Goal: Find specific page/section: Find specific page/section

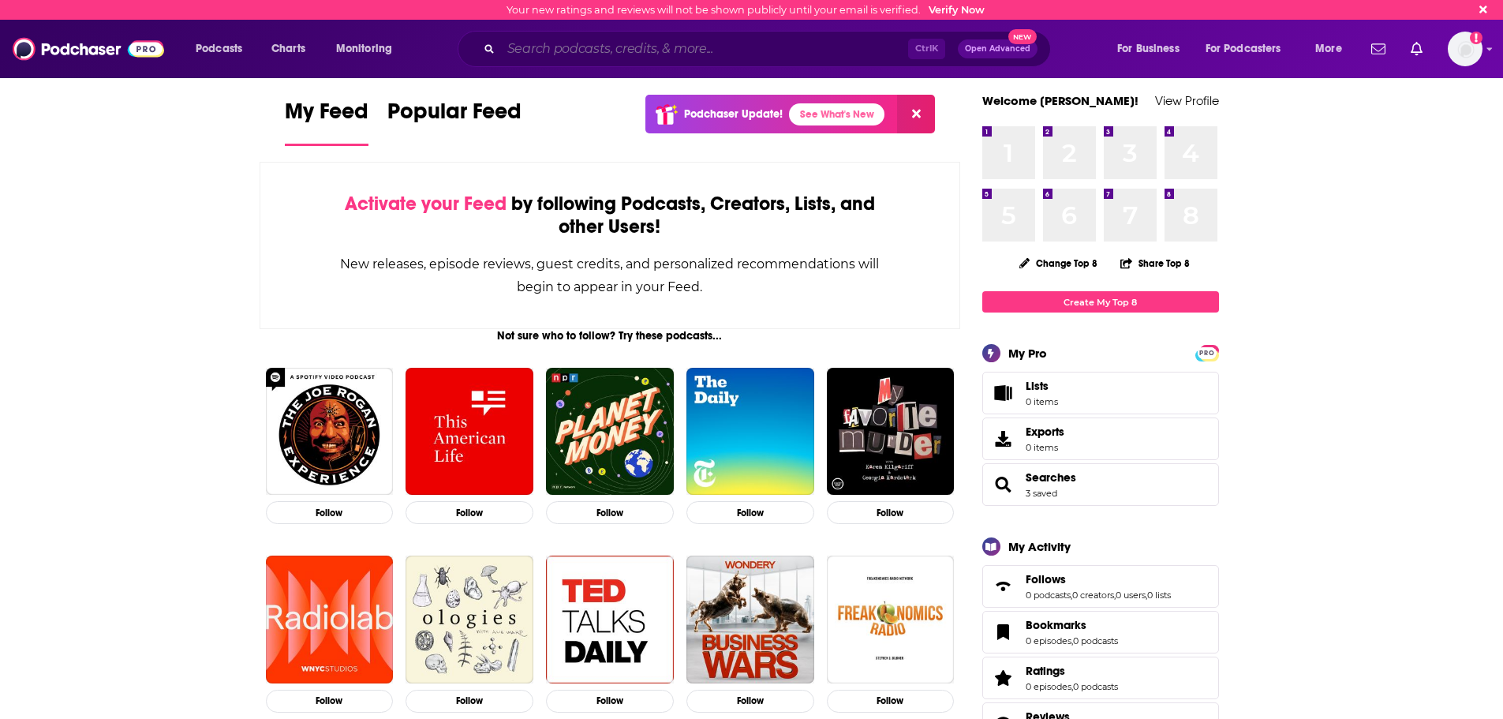
click at [780, 50] on input "Search podcasts, credits, & more..." at bounding box center [704, 48] width 407 height 25
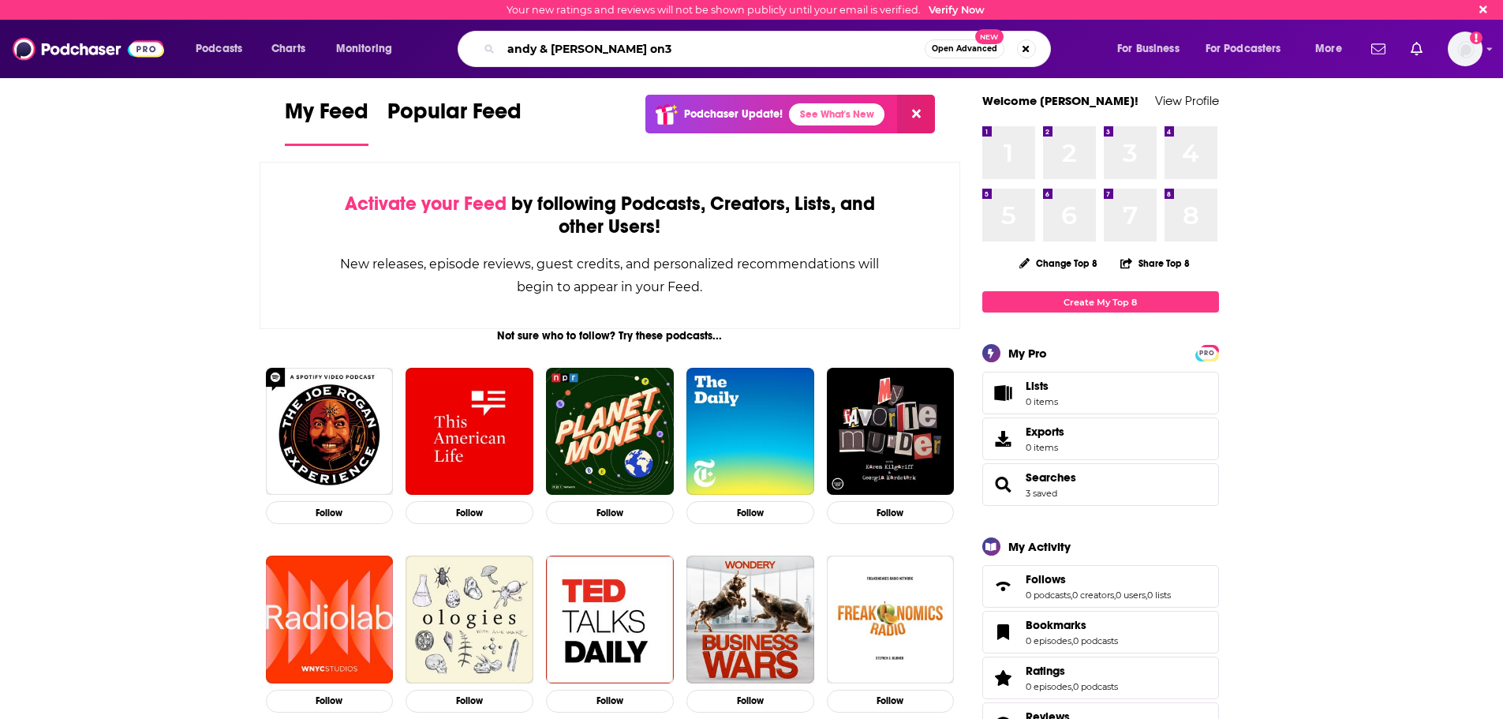
type input "andy & [PERSON_NAME] on3"
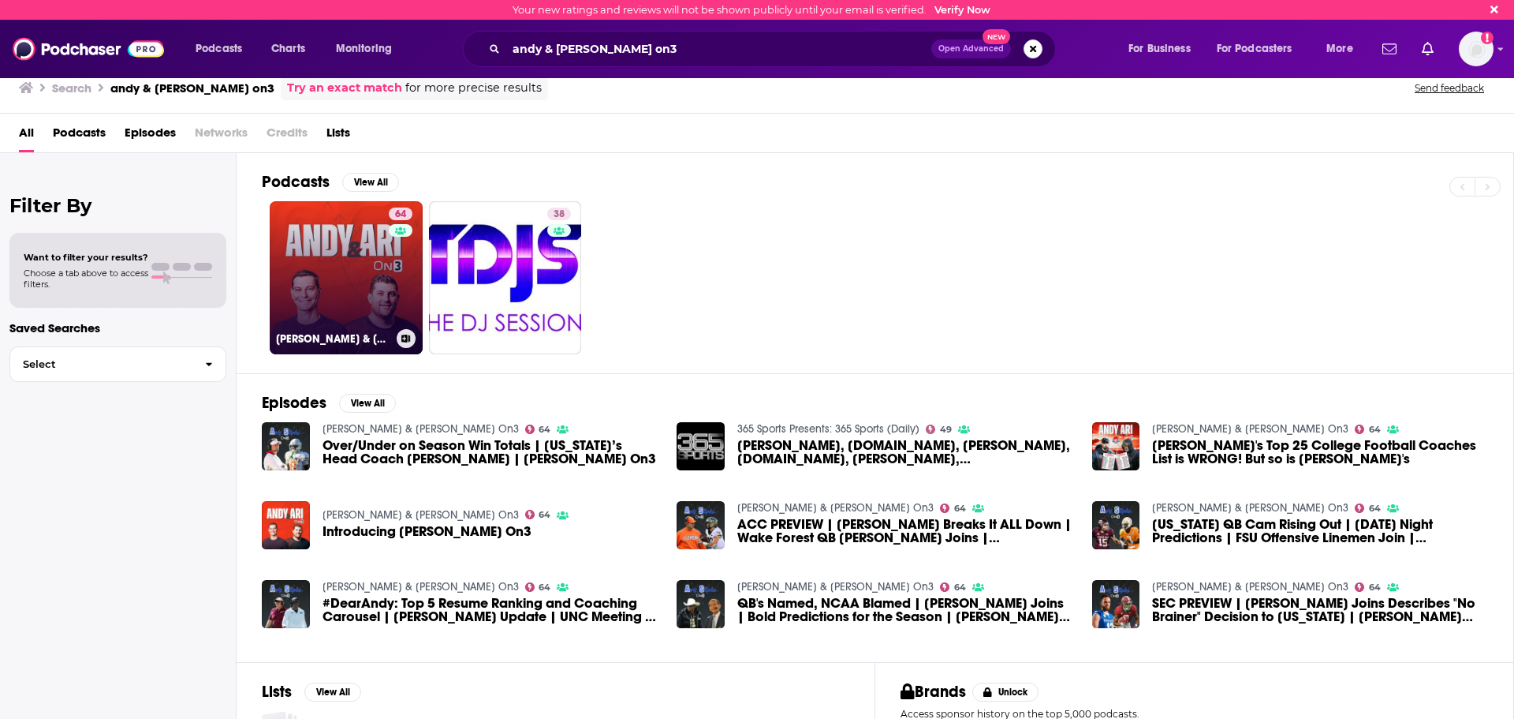
click at [380, 273] on link "64 [PERSON_NAME] & [PERSON_NAME] On3" at bounding box center [346, 277] width 153 height 153
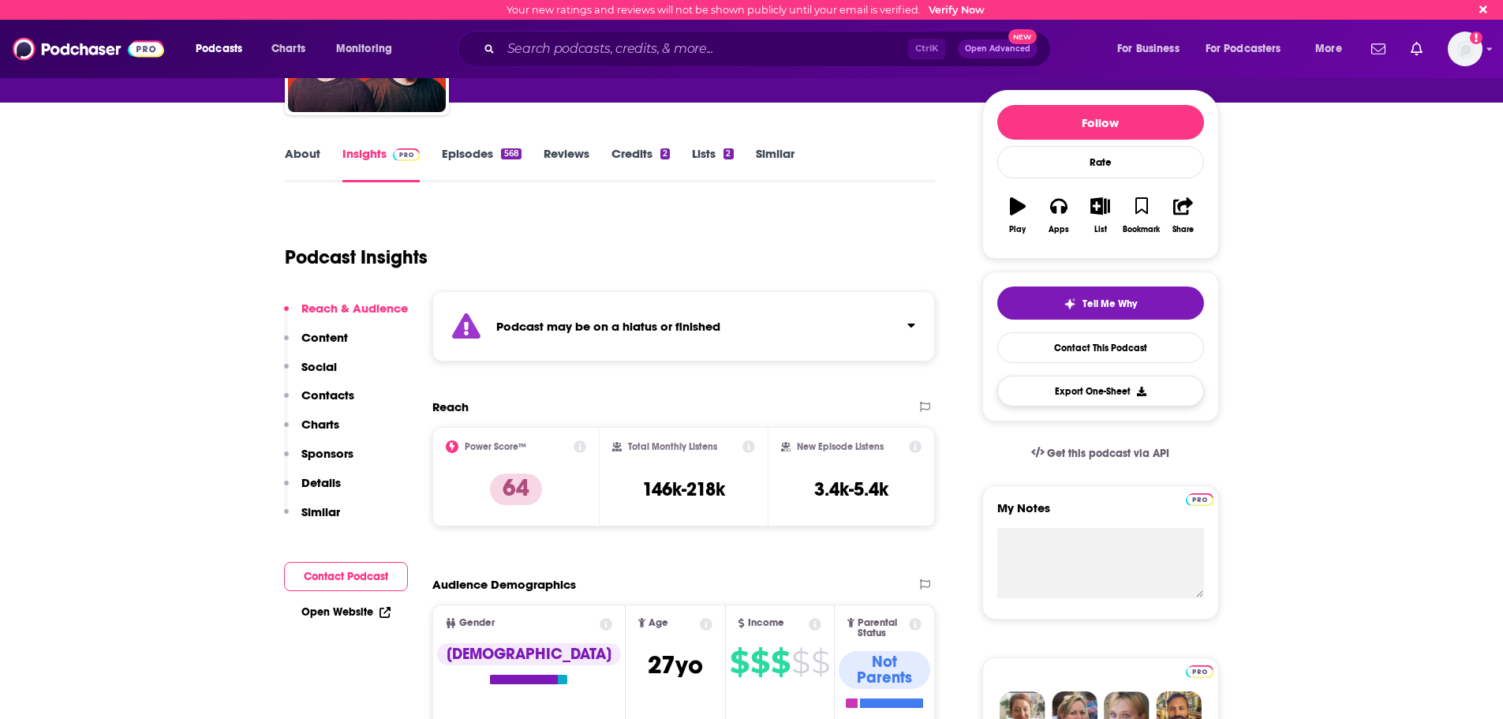
scroll to position [158, 0]
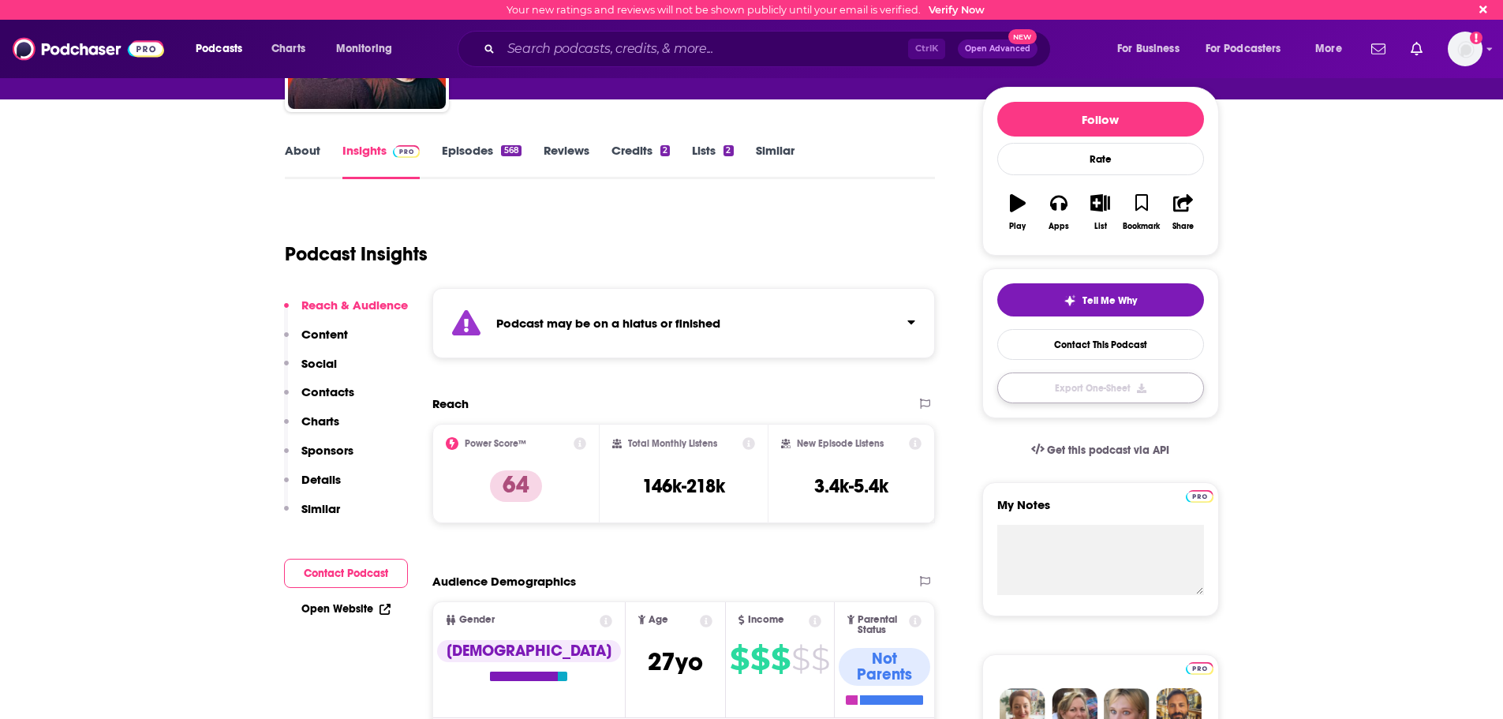
click at [1108, 384] on button "Export One-Sheet" at bounding box center [1100, 387] width 207 height 31
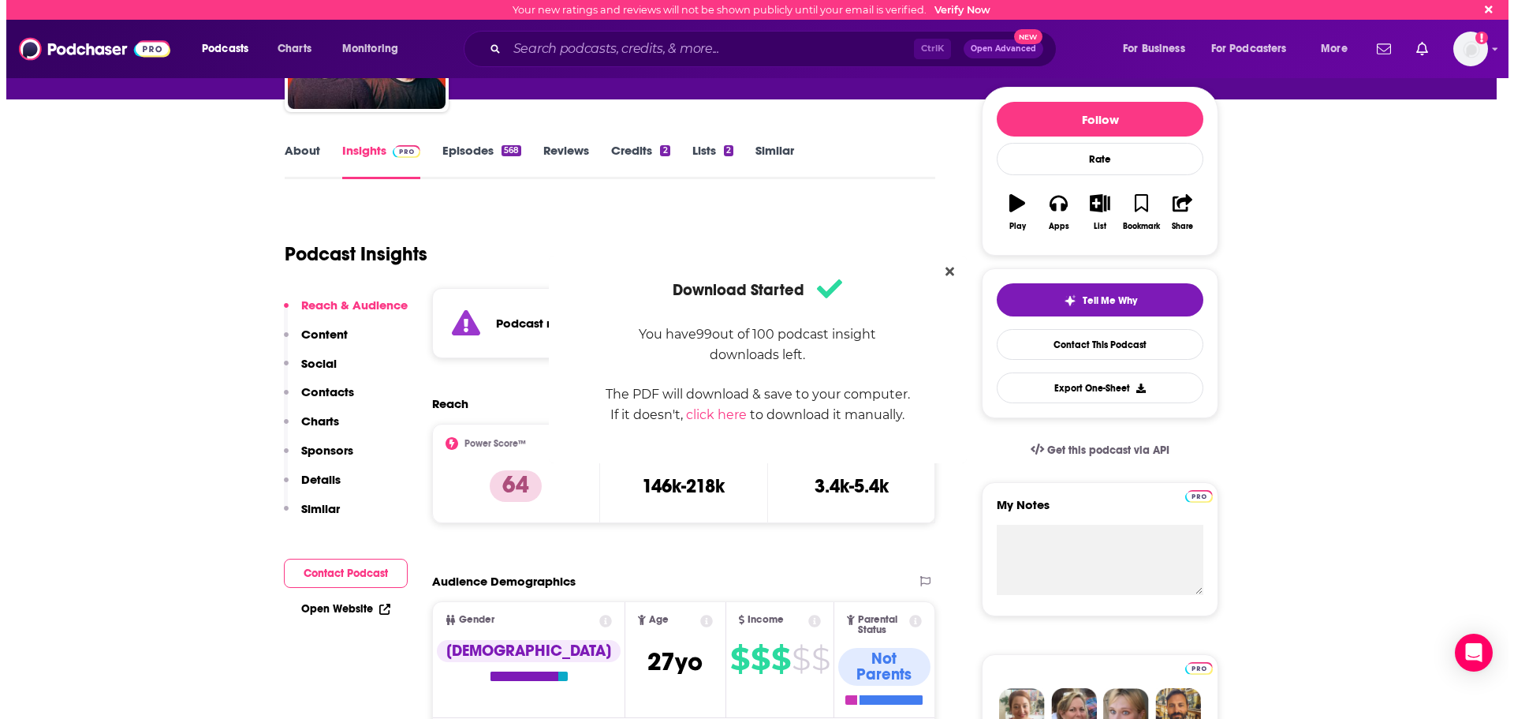
scroll to position [0, 0]
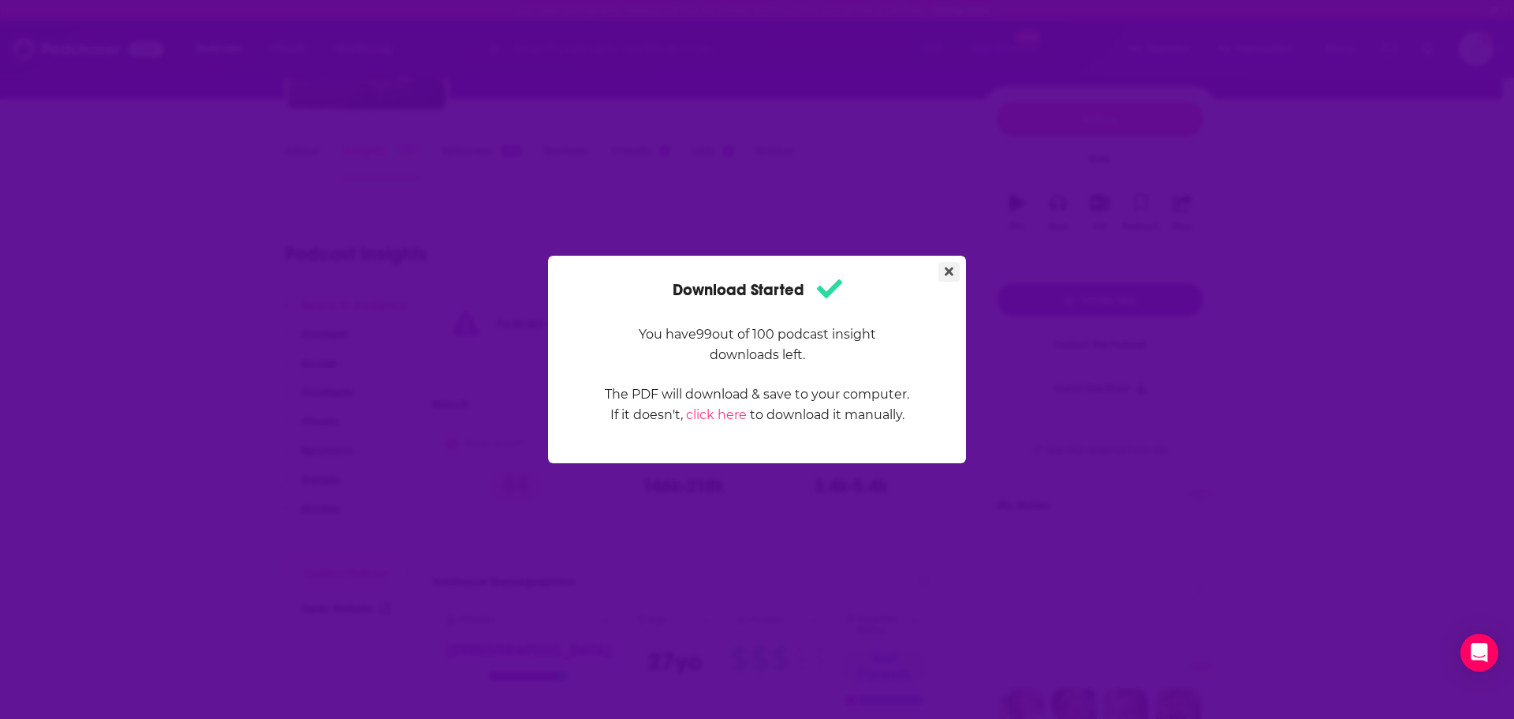
click at [954, 268] on button "Close" at bounding box center [949, 272] width 21 height 20
